Goal: Task Accomplishment & Management: Manage account settings

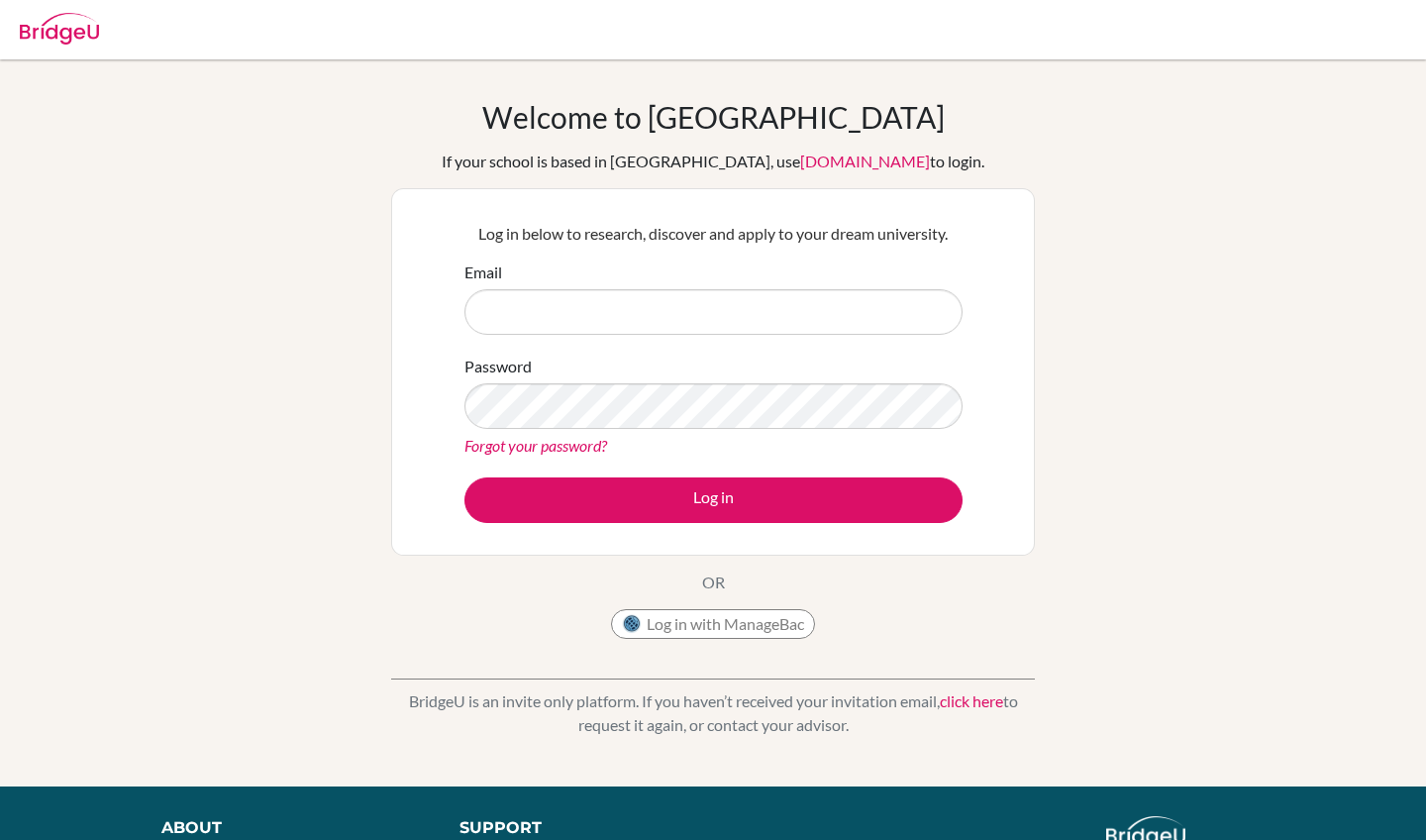
click at [682, 627] on button "Log in with ManageBac" at bounding box center [713, 624] width 204 height 30
click at [833, 321] on input "Email" at bounding box center [713, 312] width 498 height 46
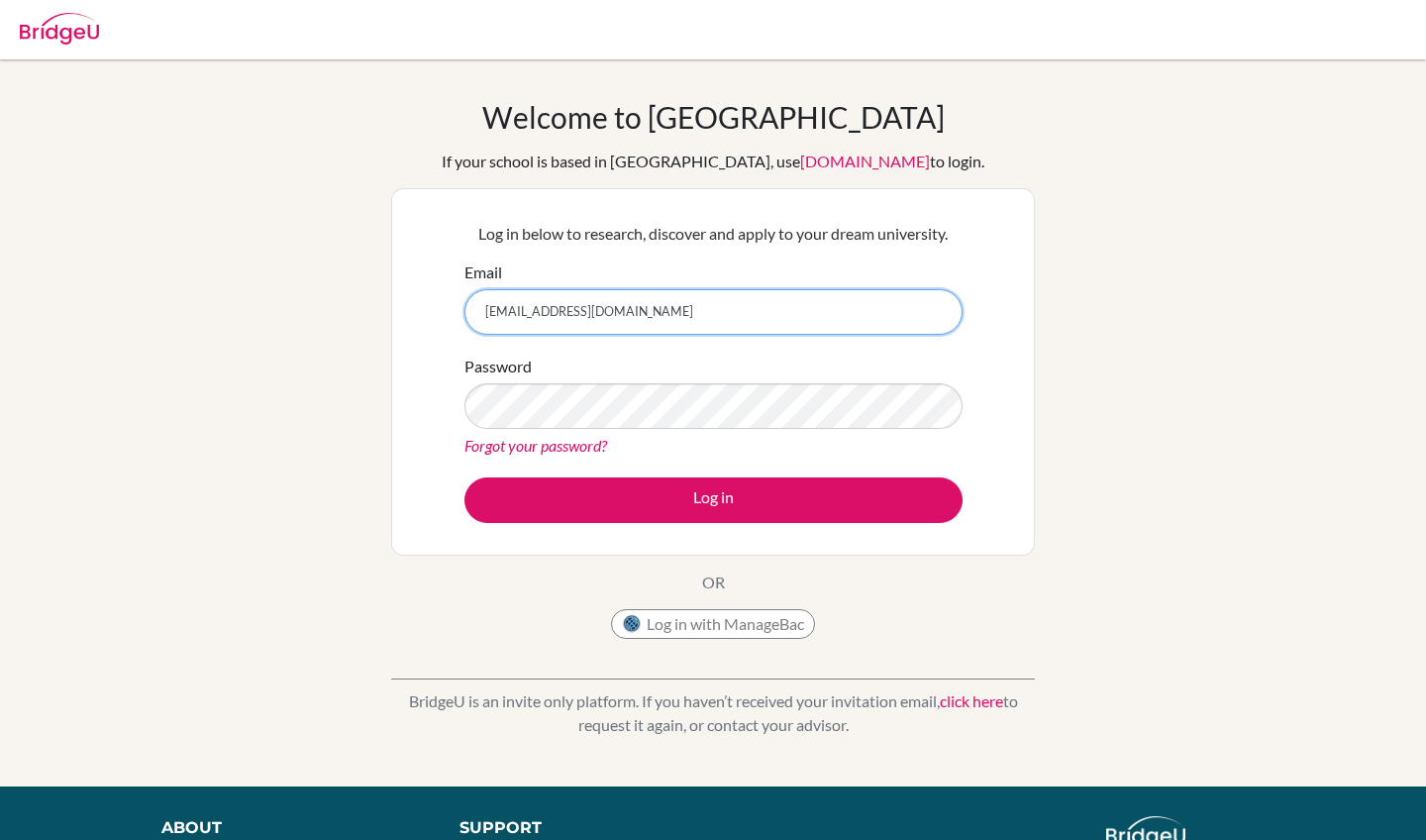
type input "diab220314@diabstudents.com"
click at [900, 261] on div "Email diab220314@diabstudents.com" at bounding box center [713, 298] width 498 height 74
click at [732, 327] on input "diab220314@diabstudents.com" at bounding box center [713, 312] width 498 height 46
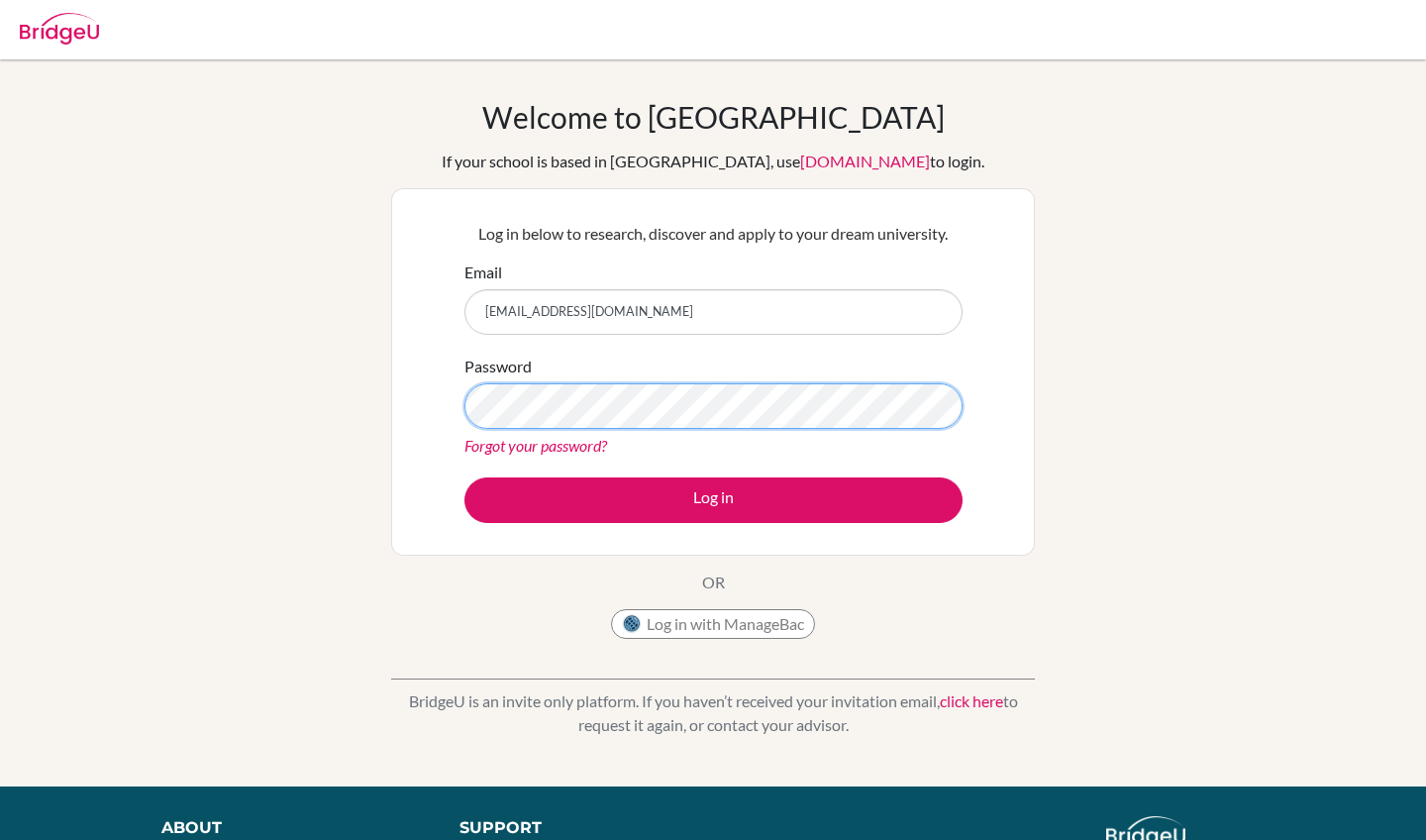
click at [713, 499] on button "Log in" at bounding box center [713, 500] width 498 height 46
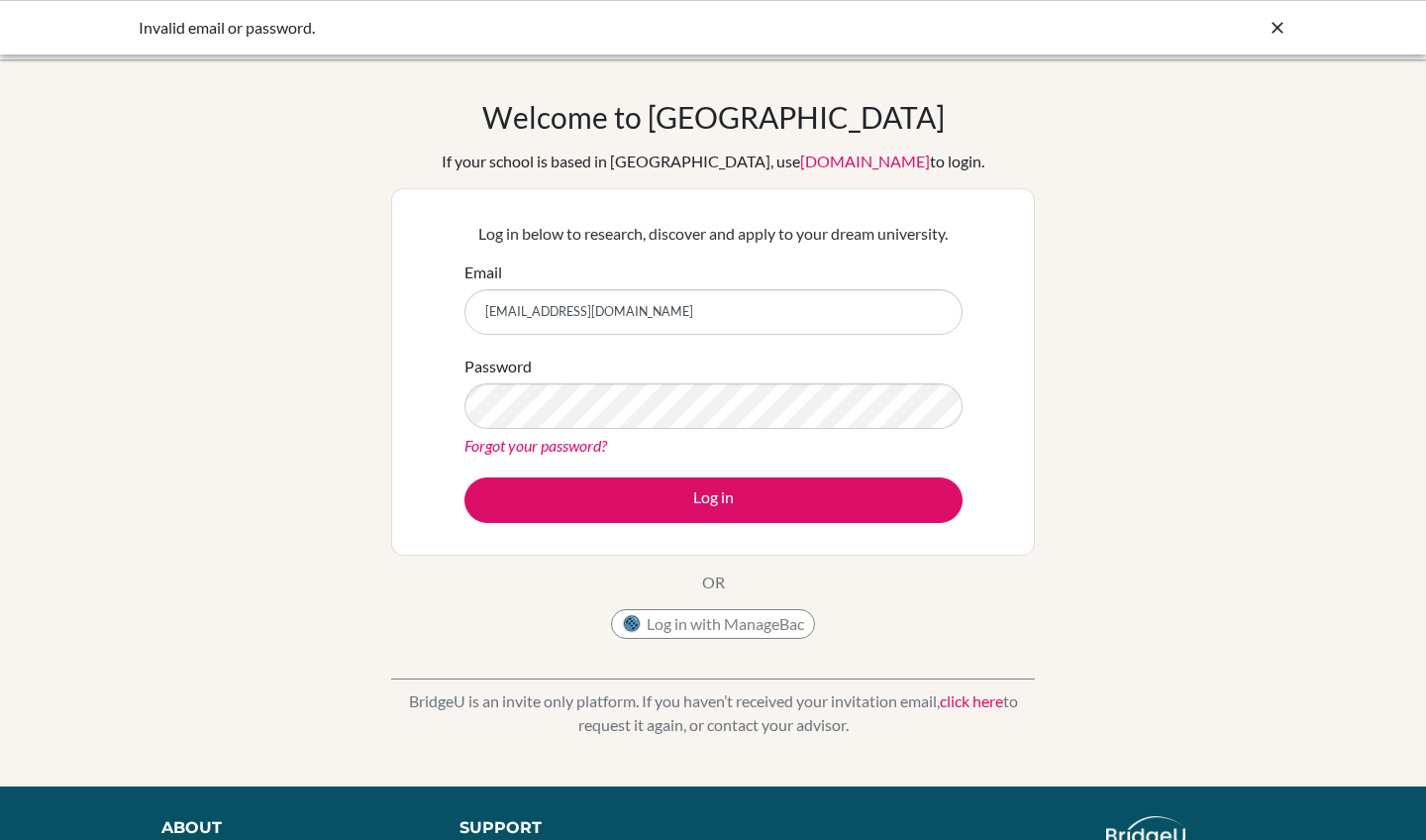
click at [1274, 32] on icon at bounding box center [1278, 28] width 20 height 20
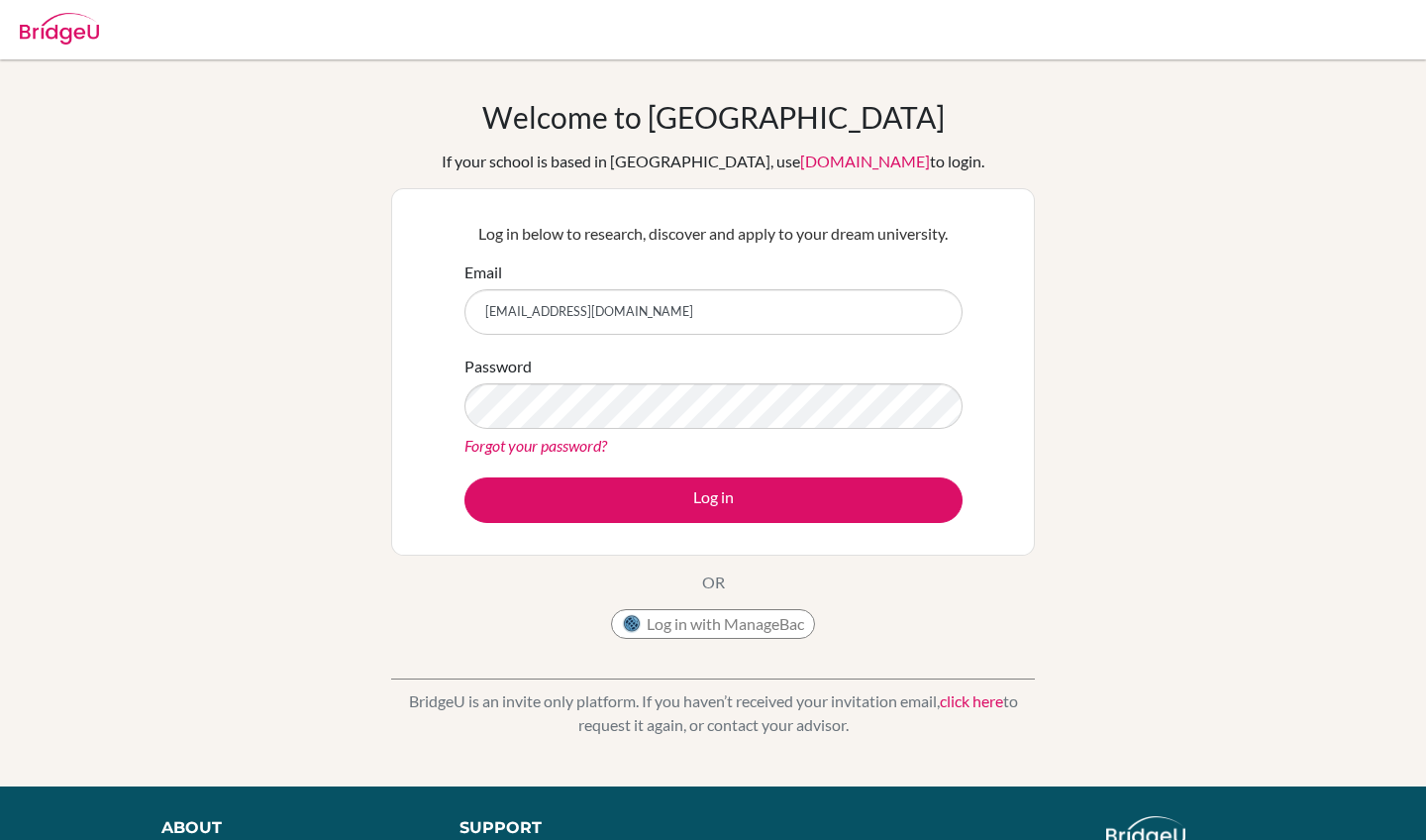
click at [668, 454] on div "Forgot your password?" at bounding box center [713, 445] width 498 height 24
click at [585, 445] on link "Forgot your password?" at bounding box center [535, 444] width 143 height 19
